Goal: Information Seeking & Learning: Learn about a topic

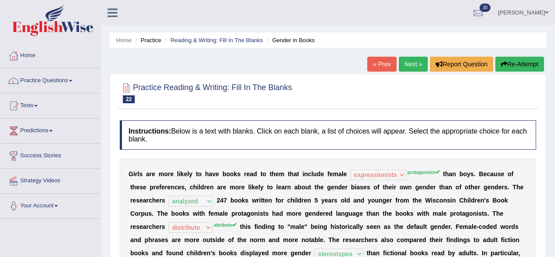
select select "expressionists"
select select "analyzed"
select select "distribute"
select select "stereotypes"
click at [414, 67] on link "Next »" at bounding box center [413, 64] width 29 height 15
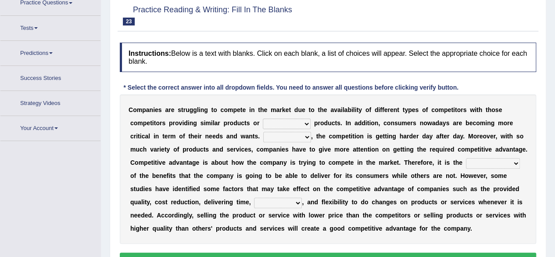
scroll to position [82, 0]
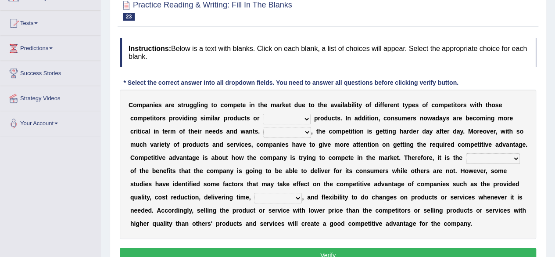
click at [305, 117] on select "constitution restitution substitution institution" at bounding box center [287, 119] width 48 height 11
select select "substitution"
click at [263, 114] on select "constitution restitution substitution institution" at bounding box center [287, 119] width 48 height 11
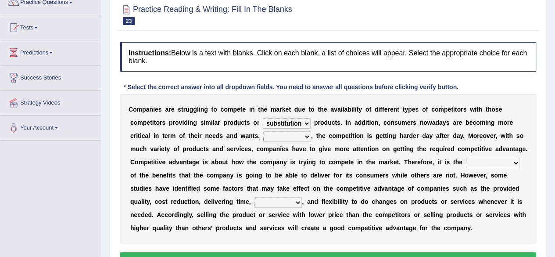
click at [17, 40] on li "Tests Take Practice Sectional Test Take Mock Test History" at bounding box center [50, 27] width 100 height 25
